Goal: Transaction & Acquisition: Obtain resource

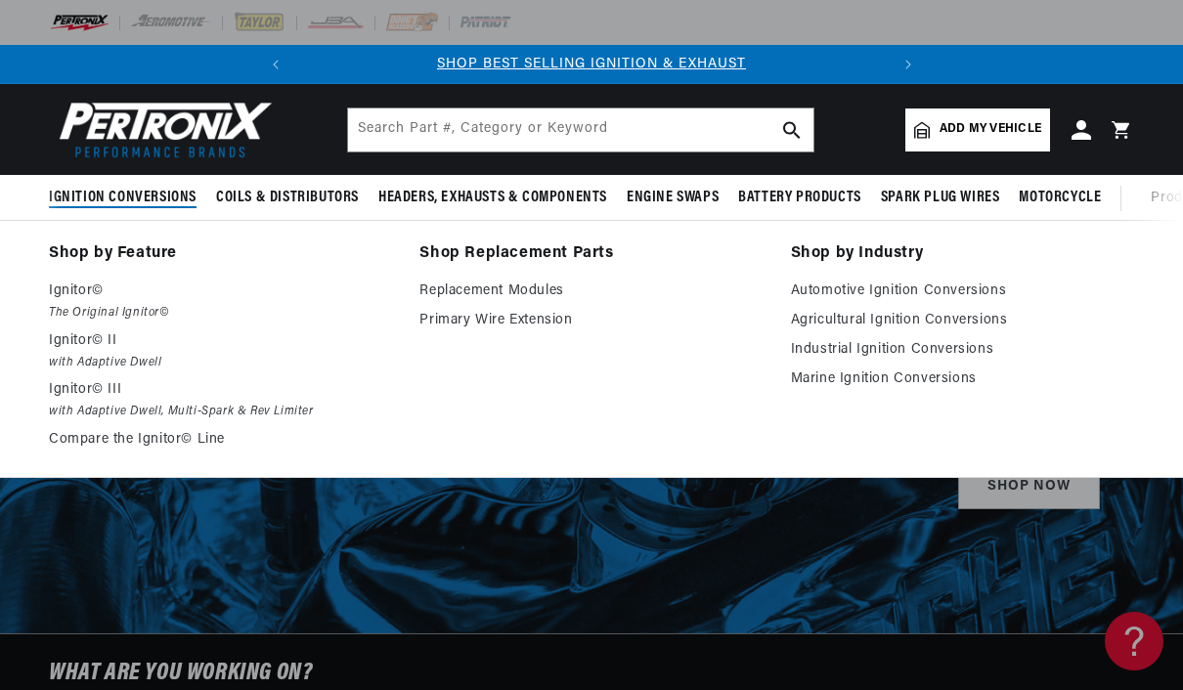
click at [98, 295] on p "Ignitor©" at bounding box center [220, 291] width 343 height 23
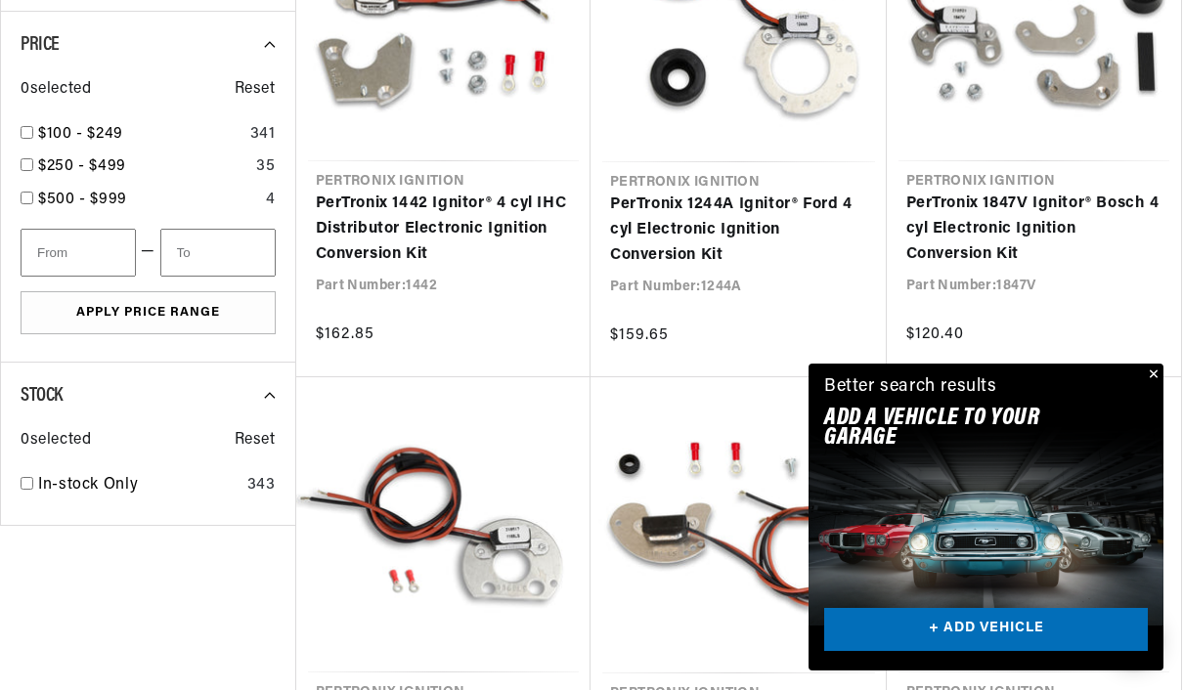
scroll to position [1311, 0]
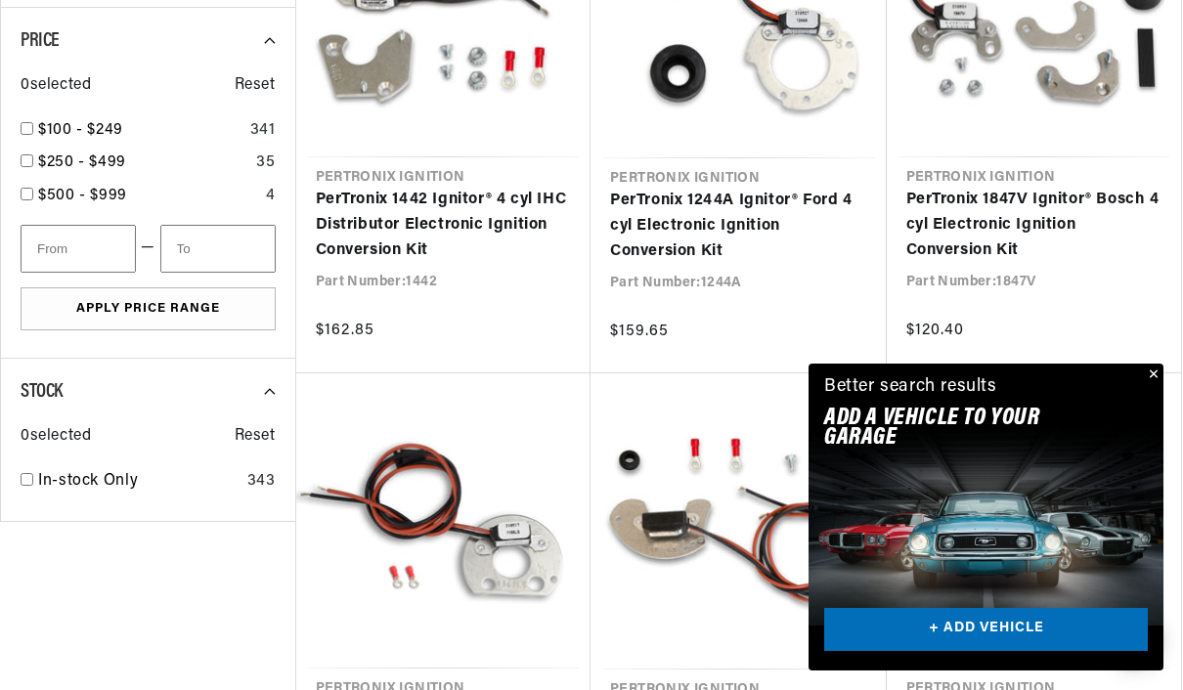
click at [1152, 387] on button "Close" at bounding box center [1151, 375] width 23 height 23
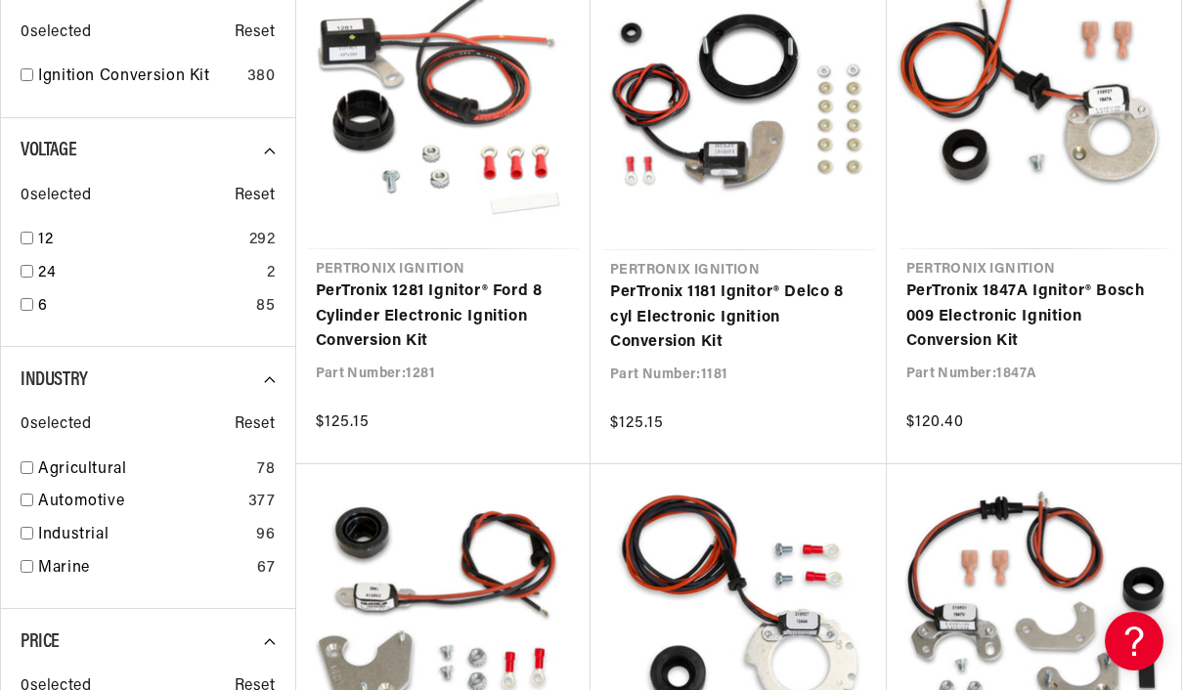
scroll to position [717, 0]
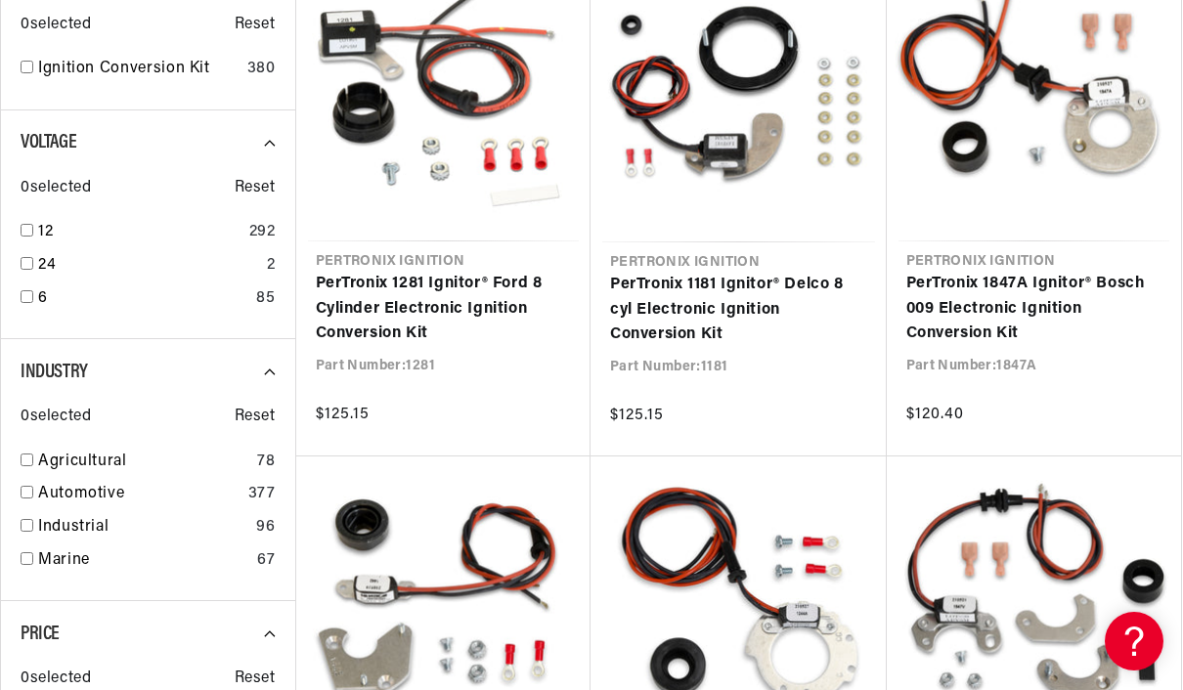
click at [482, 318] on link "PerTronix 1281 Ignitor® Ford 8 Cylinder Electronic Ignition Conversion Kit" at bounding box center [444, 309] width 256 height 75
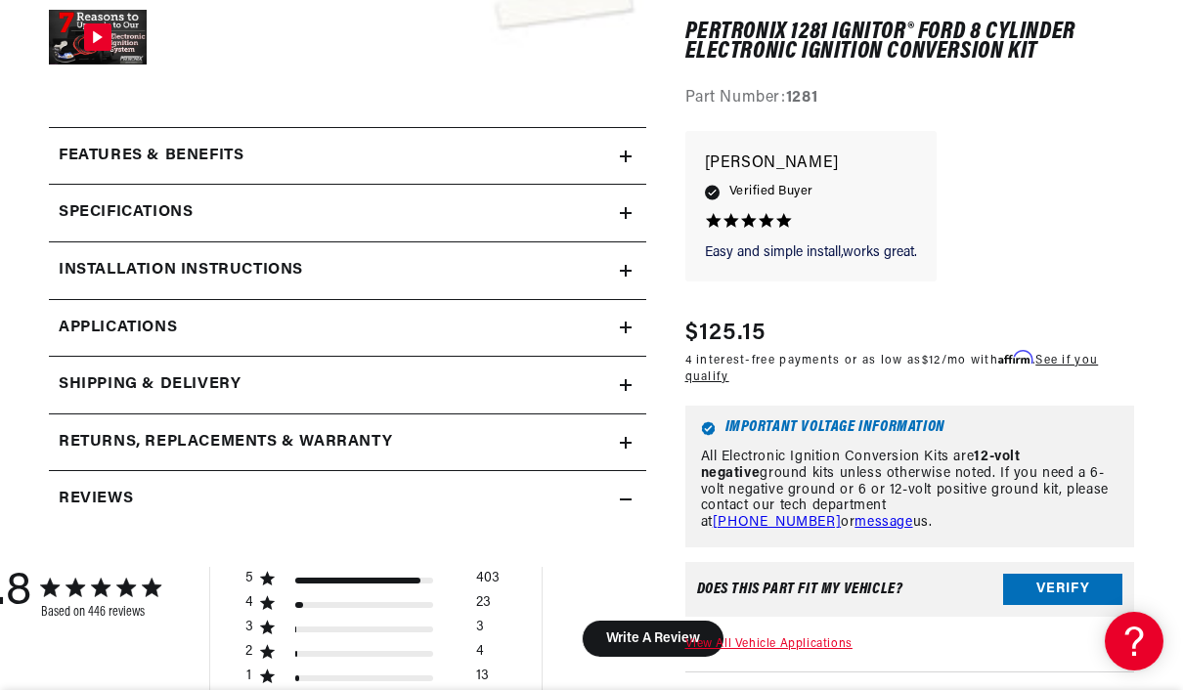
scroll to position [0, 592]
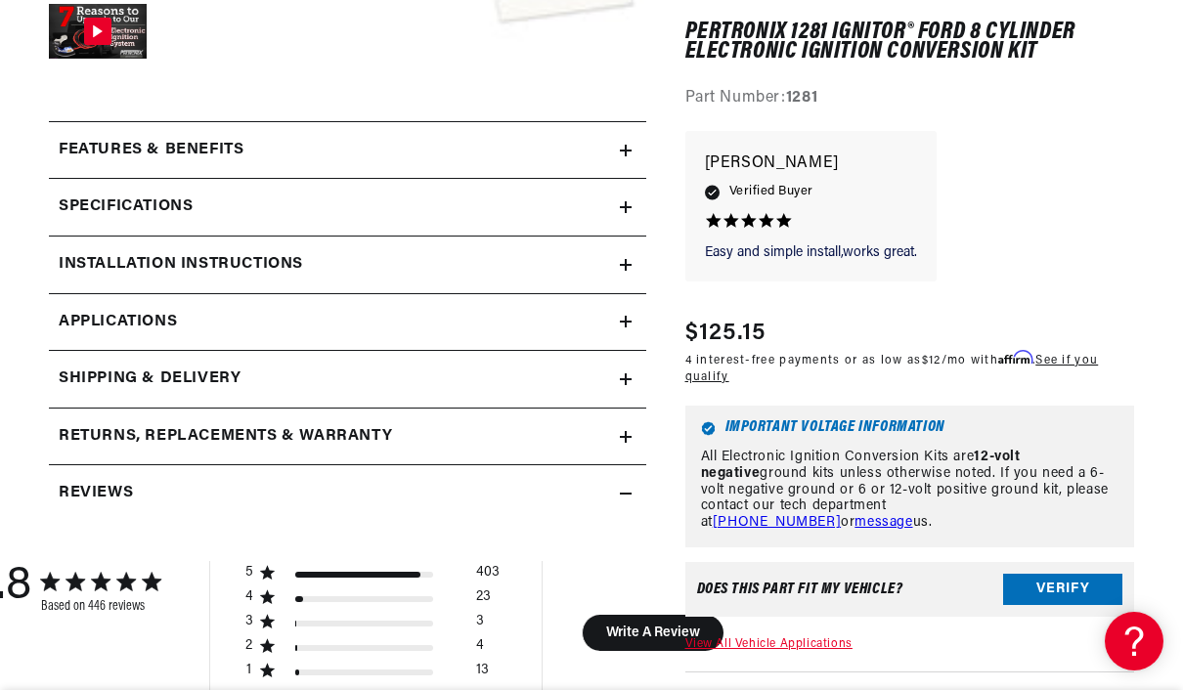
click at [626, 259] on icon at bounding box center [626, 265] width 0 height 12
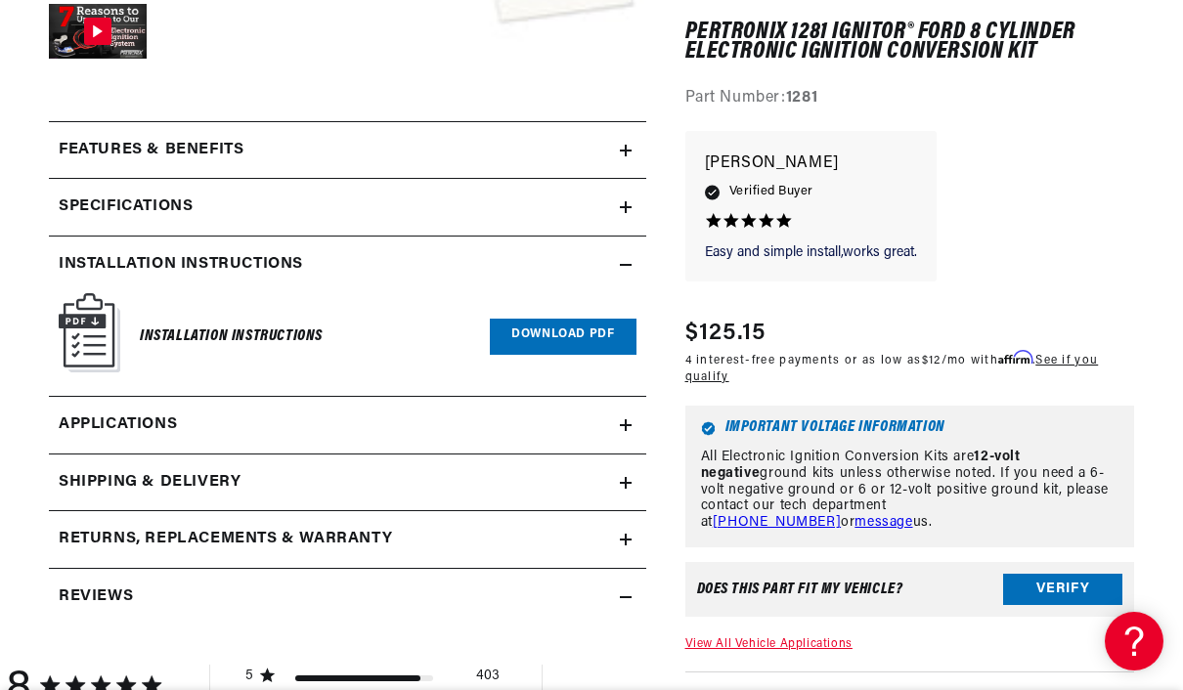
click at [585, 332] on link "Download PDF" at bounding box center [563, 337] width 146 height 36
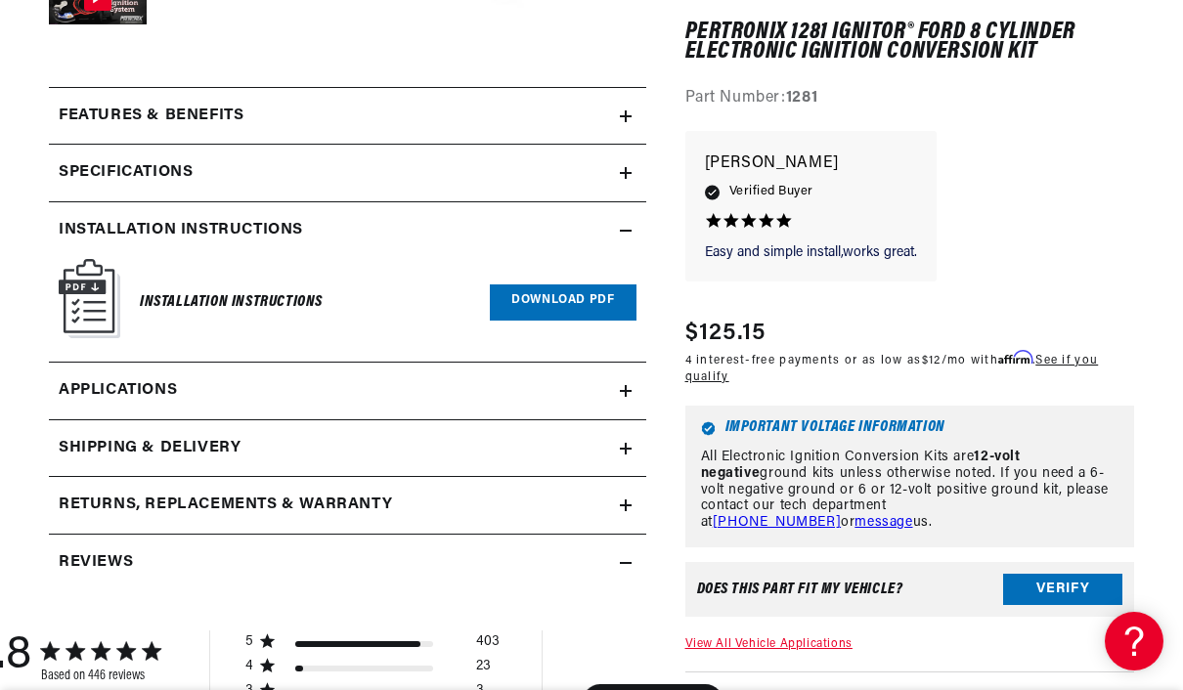
scroll to position [0, 0]
